Goal: Information Seeking & Learning: Find specific fact

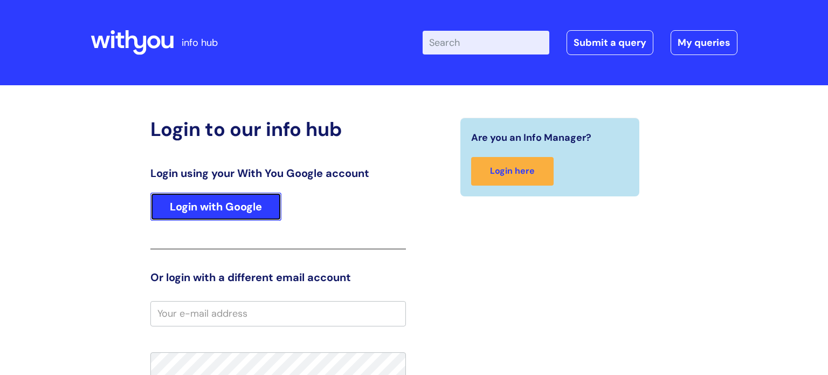
click at [258, 211] on link "Login with Google" at bounding box center [215, 206] width 131 height 28
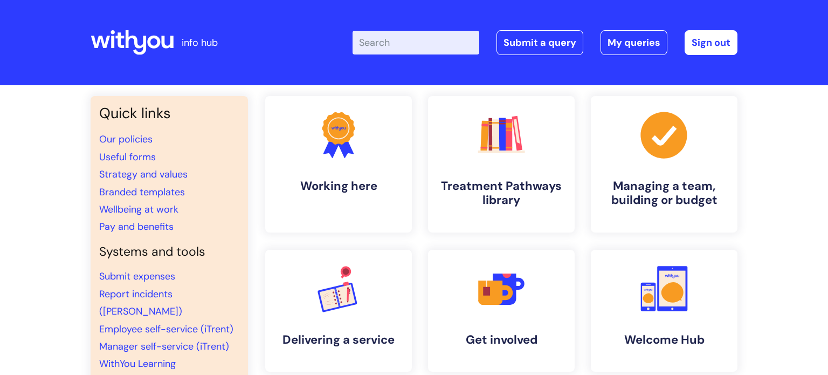
click at [382, 51] on input "Enter your search term here..." at bounding box center [416, 43] width 127 height 24
type input "pay scale"
click button "Search" at bounding box center [0, 0] width 0 height 0
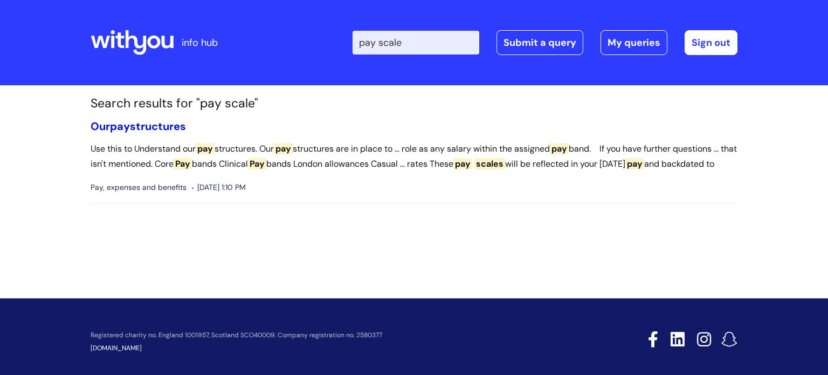
click at [146, 121] on link "Our pay structures" at bounding box center [138, 126] width 95 height 14
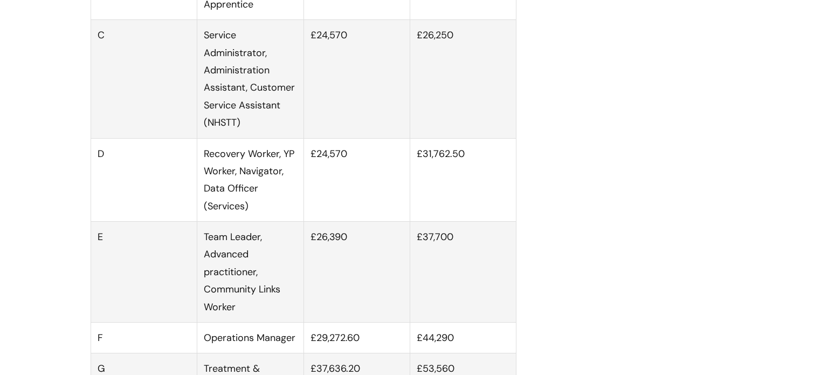
scroll to position [769, 0]
